Goal: Register for event/course

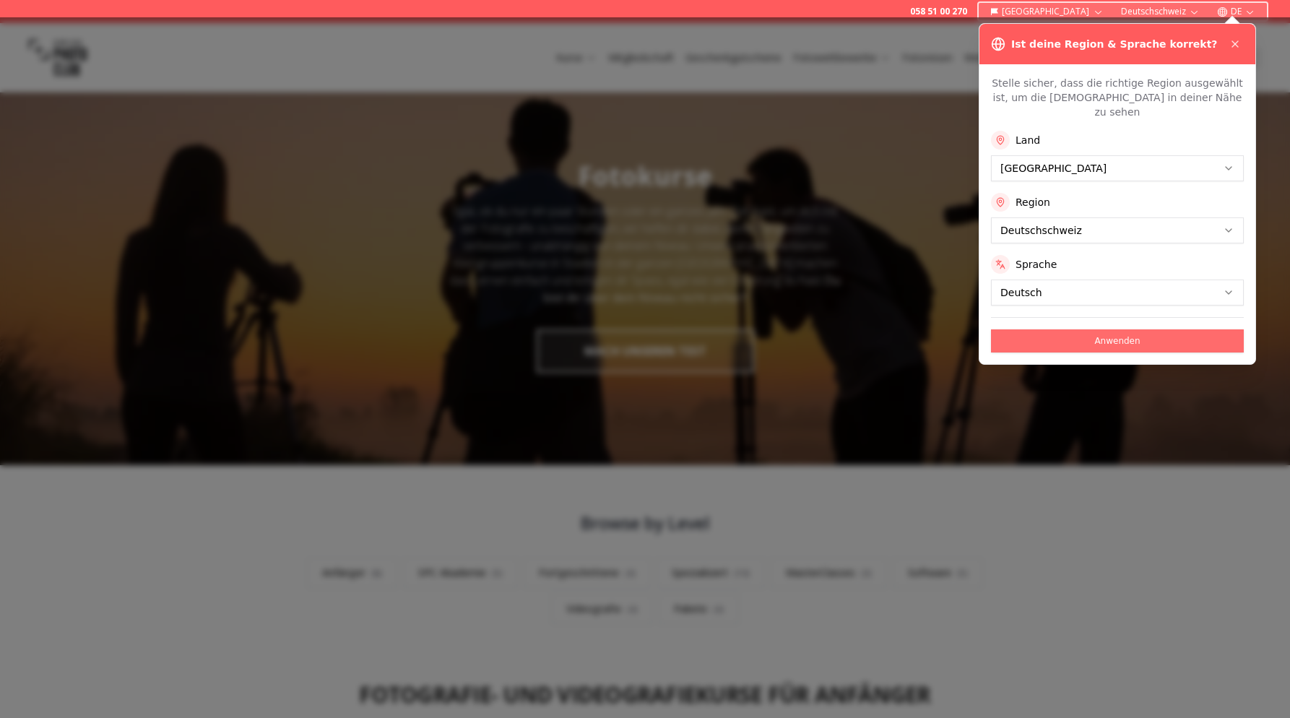
click at [1127, 329] on button "Anwenden" at bounding box center [1117, 340] width 253 height 23
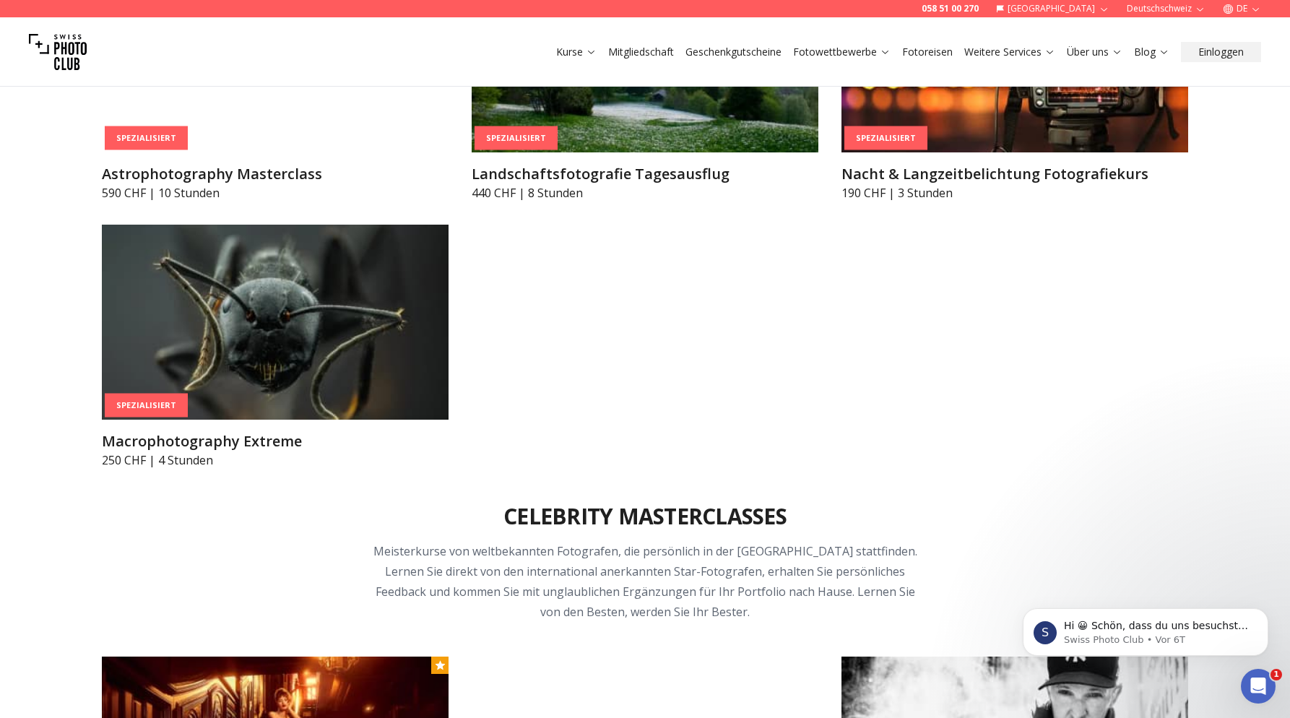
scroll to position [3972, 0]
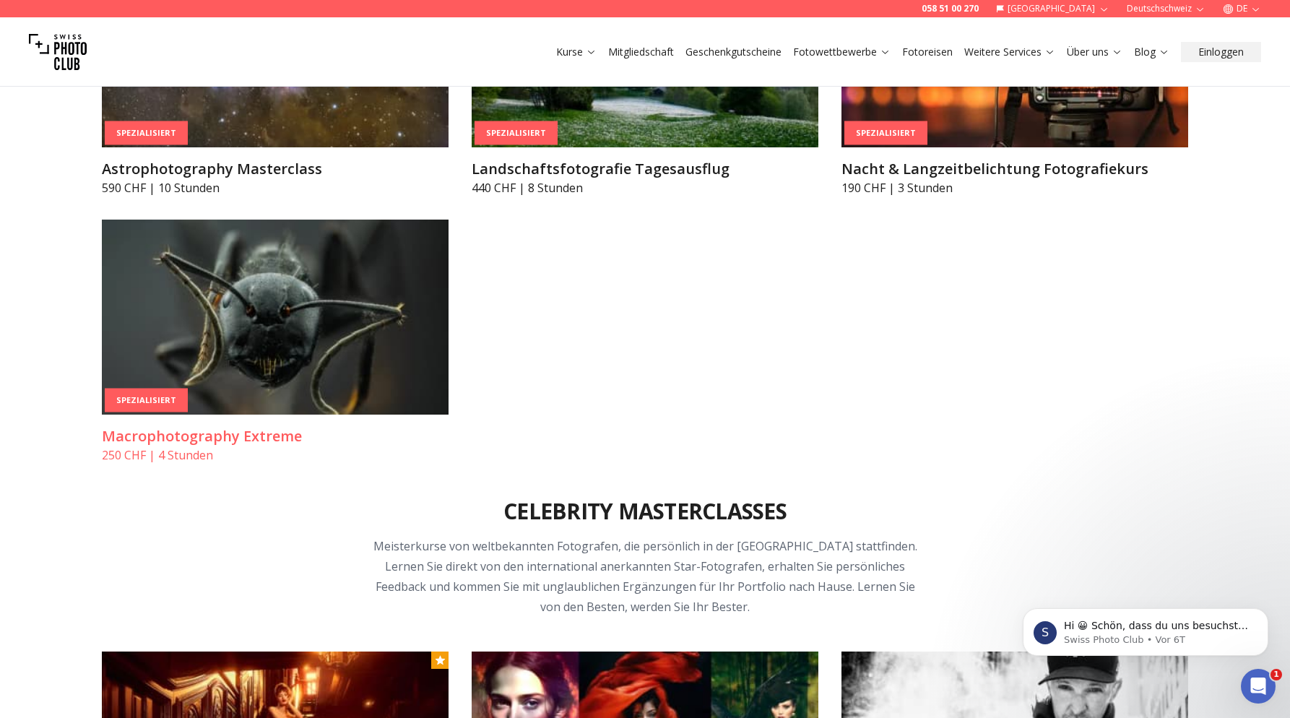
click at [190, 345] on img at bounding box center [275, 317] width 347 height 195
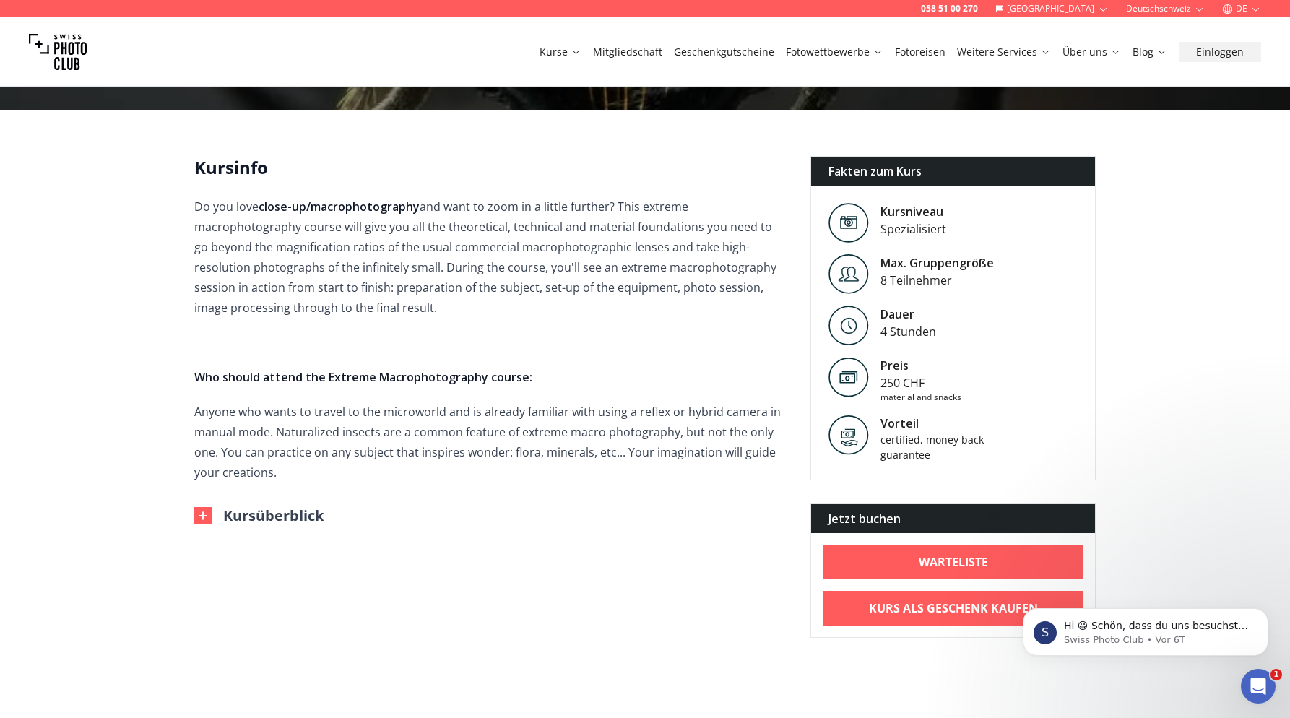
scroll to position [361, 0]
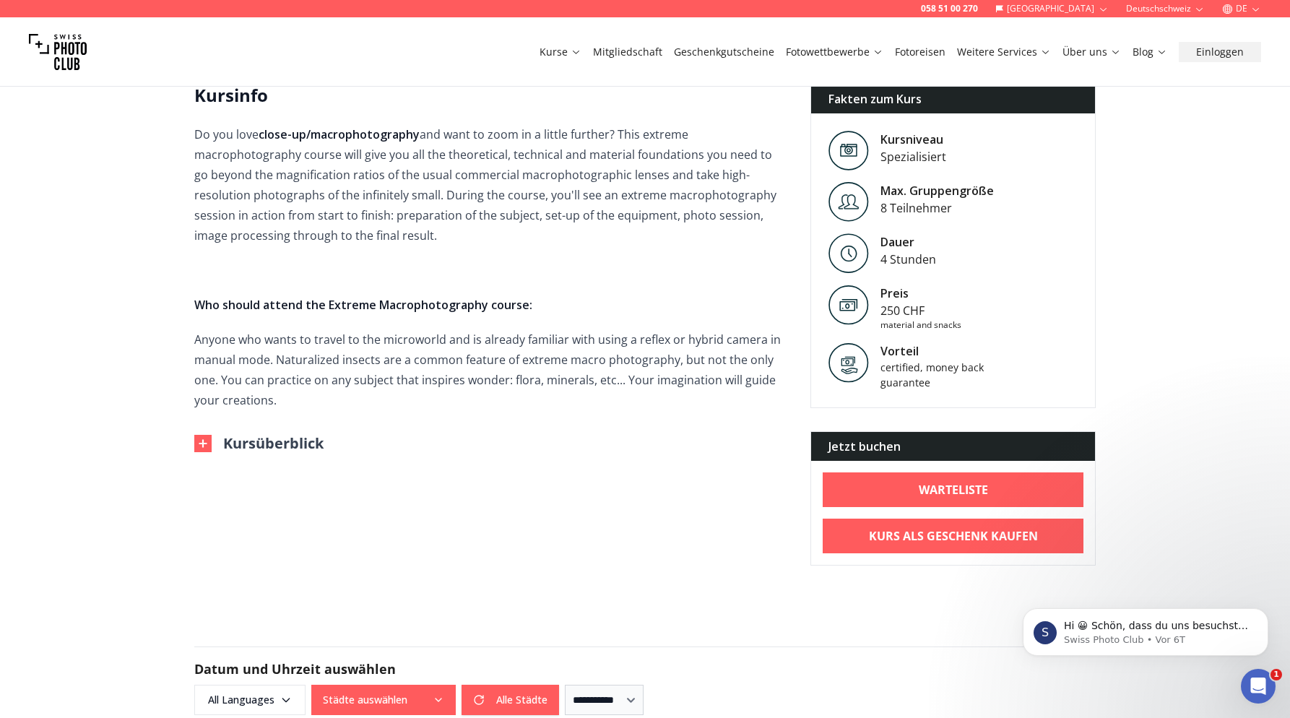
click at [206, 427] on div "Kursinfo Do you love close-up/macrophotography and want to zoom in a little fur…" at bounding box center [490, 269] width 593 height 370
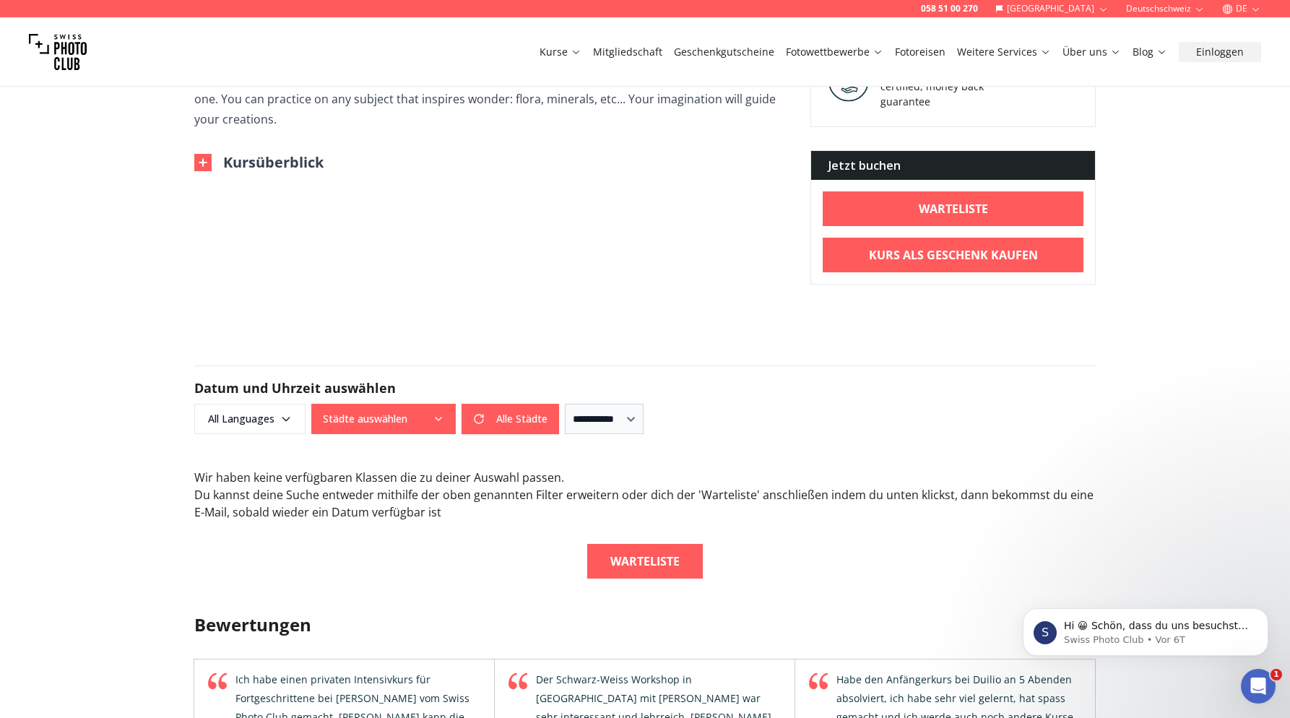
scroll to position [722, 0]
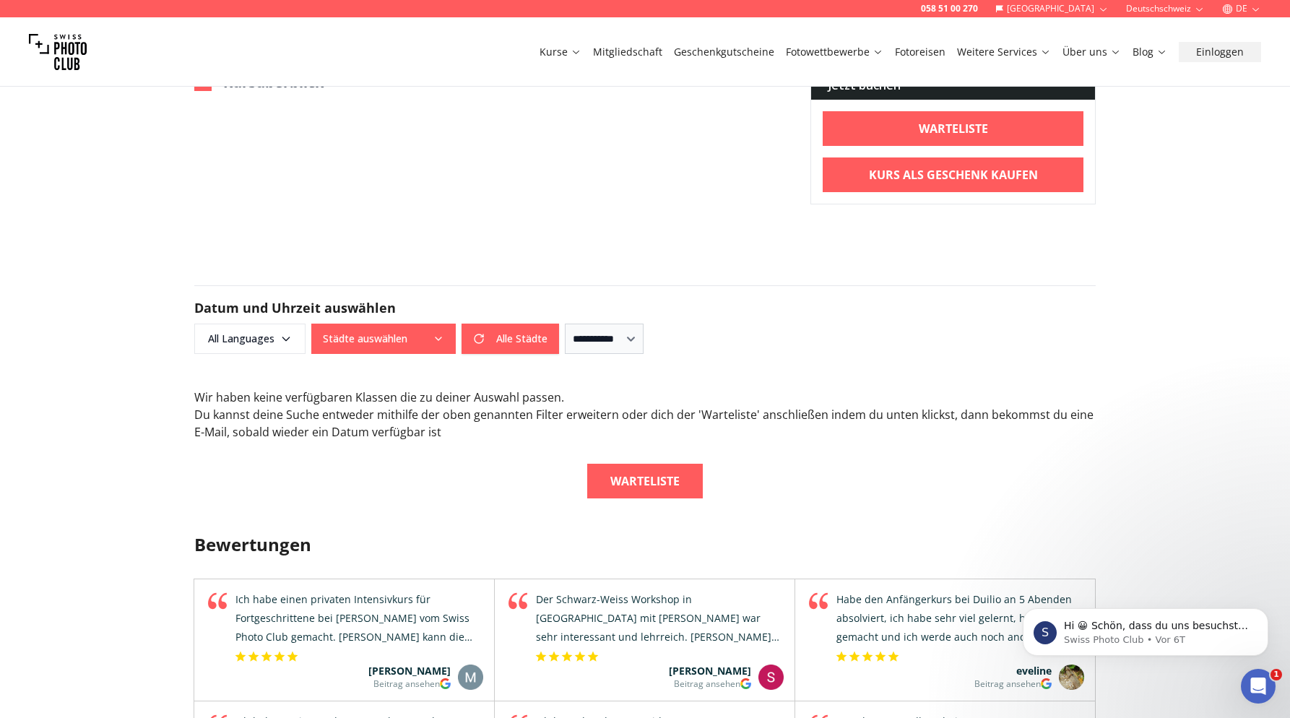
click at [443, 333] on icon "button" at bounding box center [439, 339] width 12 height 12
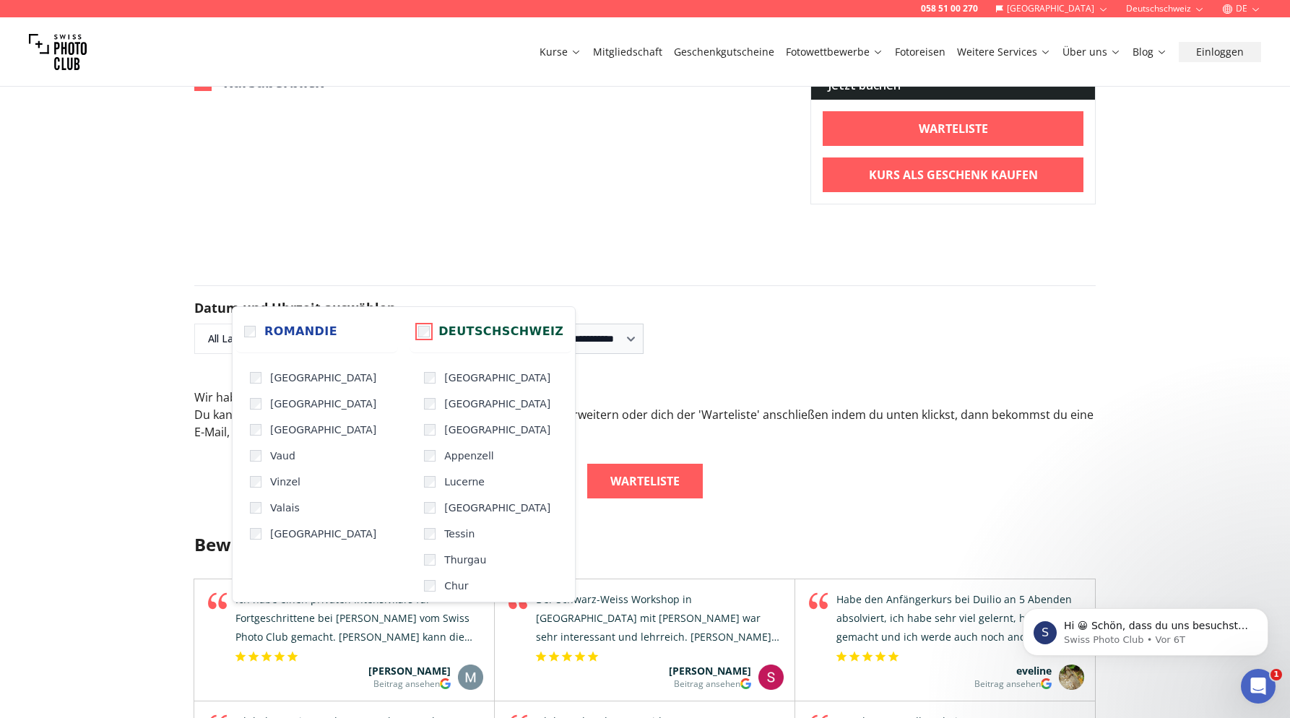
scroll to position [794, 0]
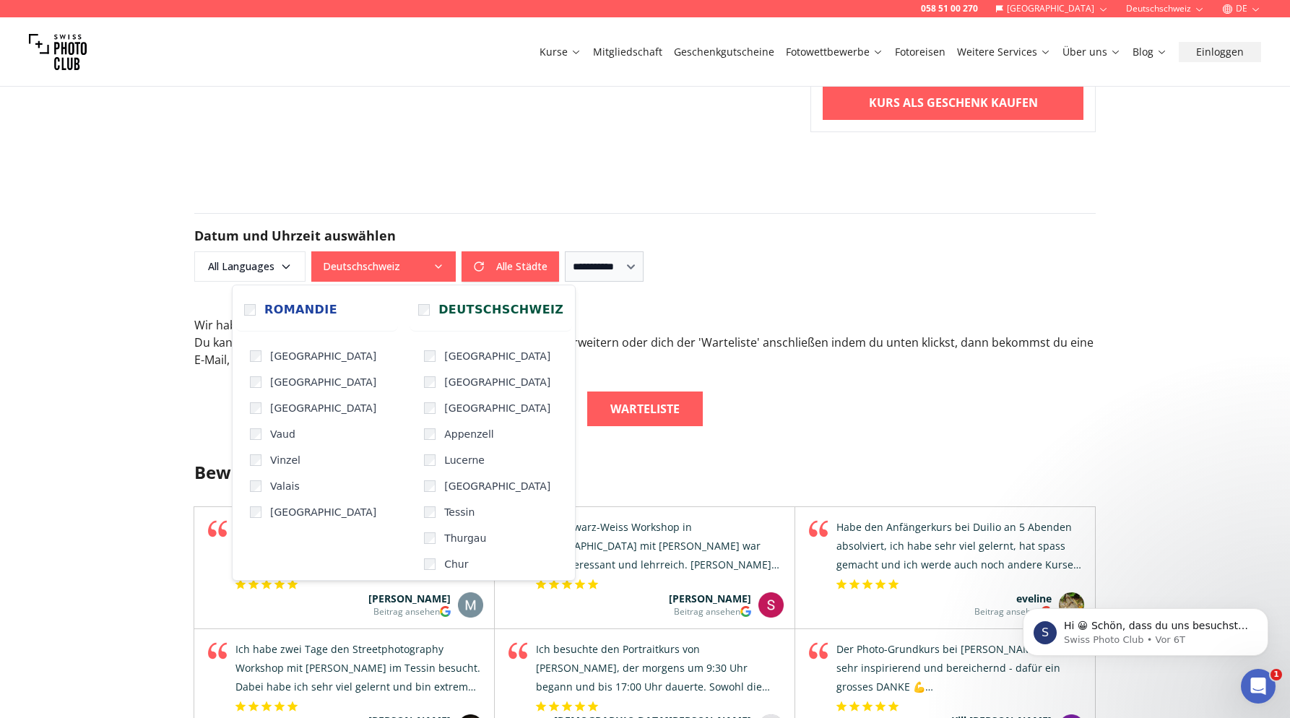
click at [721, 274] on div "**********" at bounding box center [644, 266] width 901 height 30
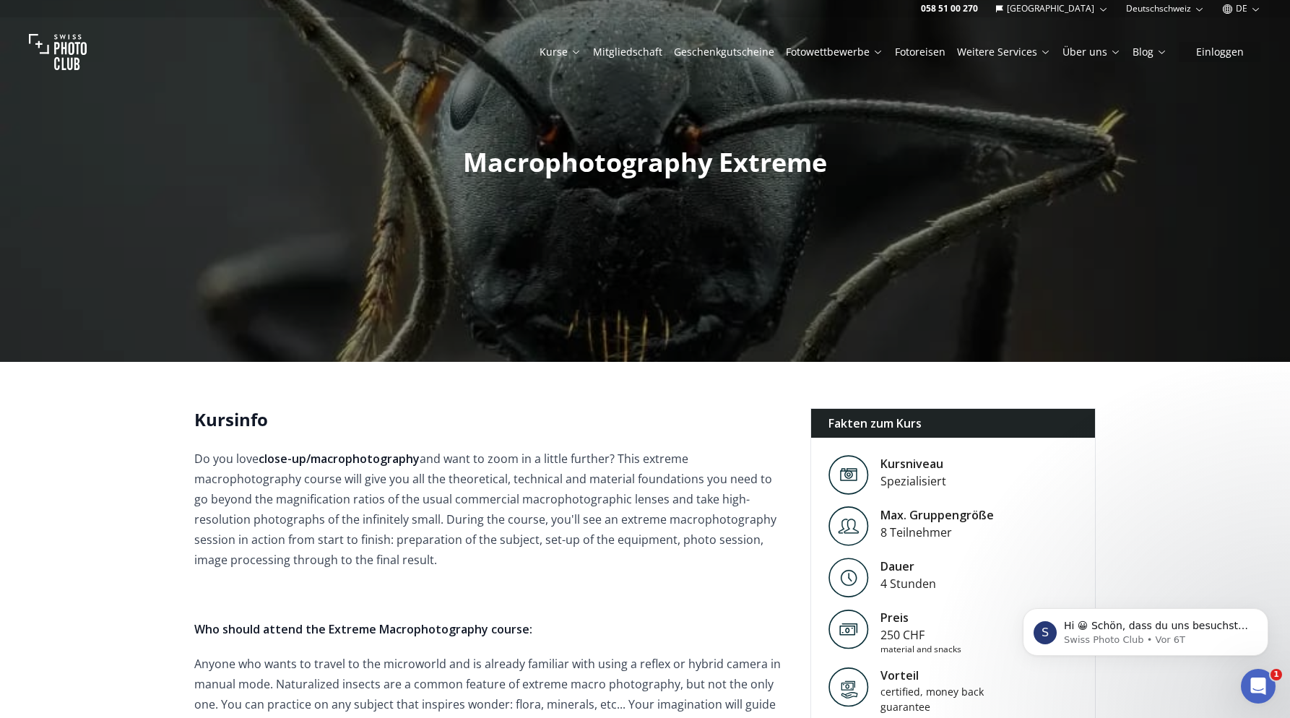
scroll to position [0, 0]
